Goal: Information Seeking & Learning: Learn about a topic

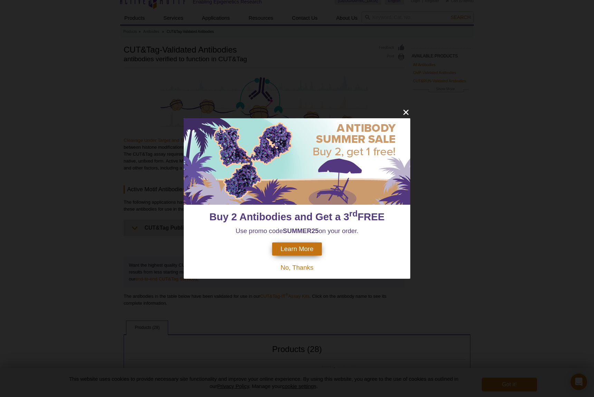
scroll to position [18, 0]
click at [405, 113] on icon "close" at bounding box center [406, 112] width 5 height 5
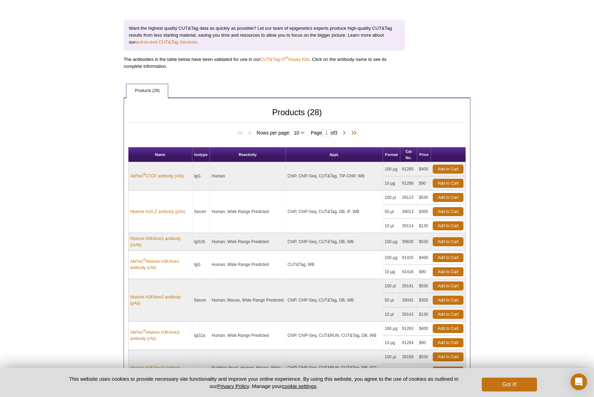
scroll to position [251, 0]
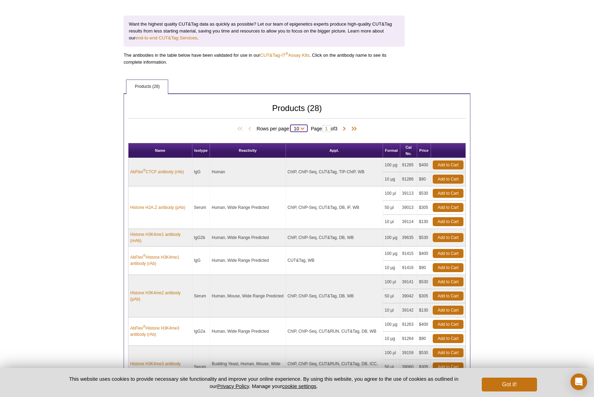
click at [298, 131] on select "10 25 All" at bounding box center [297, 130] width 12 height 6
select select "28"
click at [291, 127] on select "10 25 All" at bounding box center [297, 130] width 12 height 6
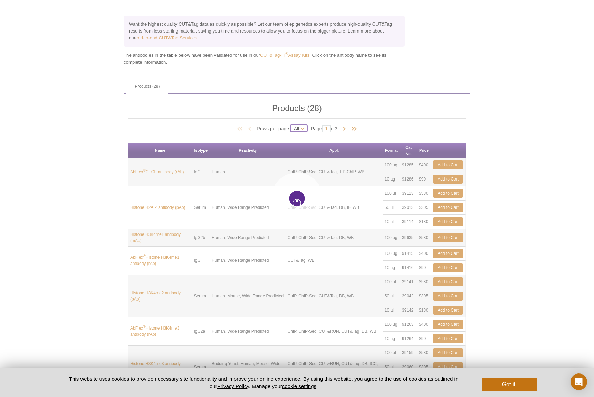
select select "28"
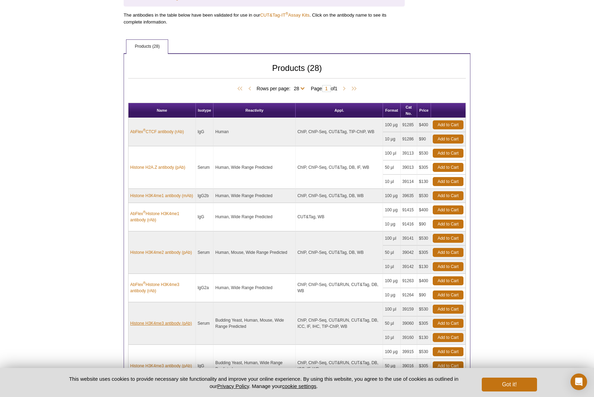
scroll to position [285, 0]
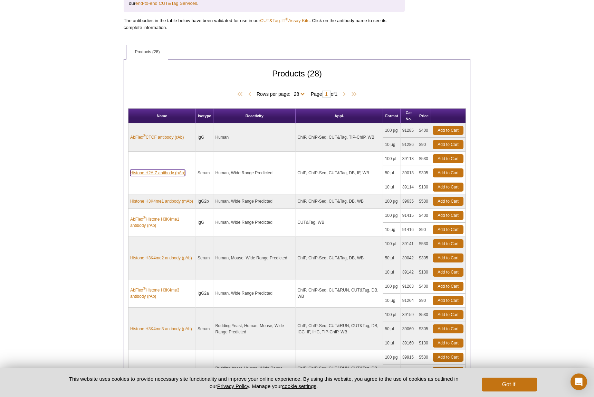
click at [163, 173] on link "Histone H2A.Z antibody (pAb)" at bounding box center [157, 173] width 55 height 6
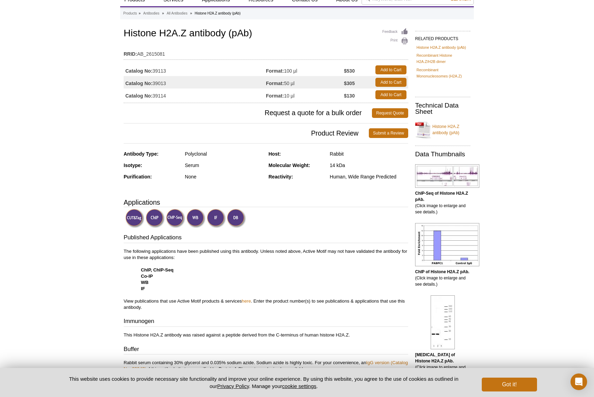
scroll to position [28, 0]
